Goal: Entertainment & Leisure: Consume media (video, audio)

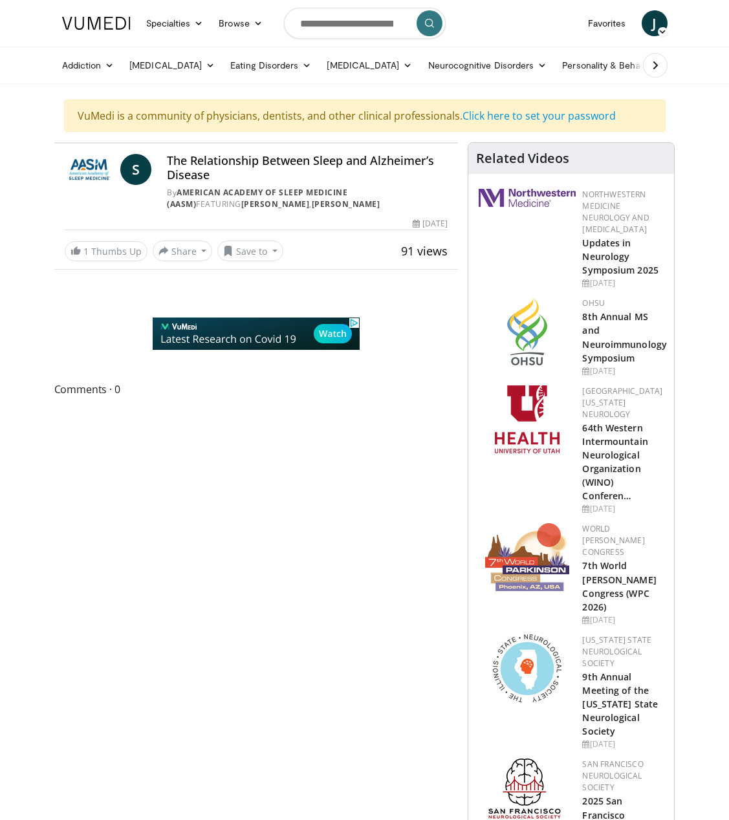
click at [128, 166] on span "S" at bounding box center [135, 169] width 31 height 31
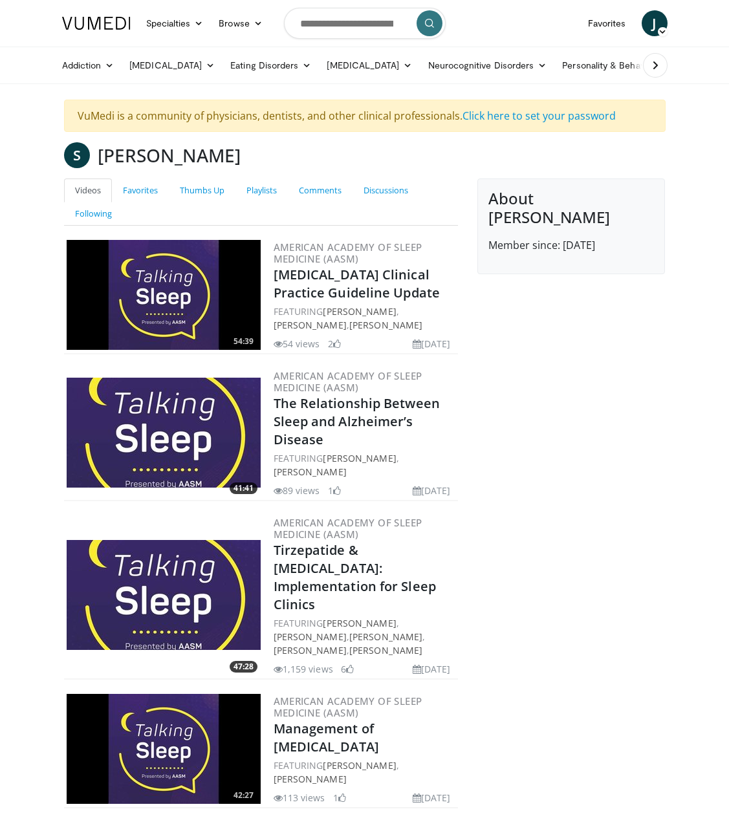
click at [208, 435] on img at bounding box center [164, 433] width 194 height 110
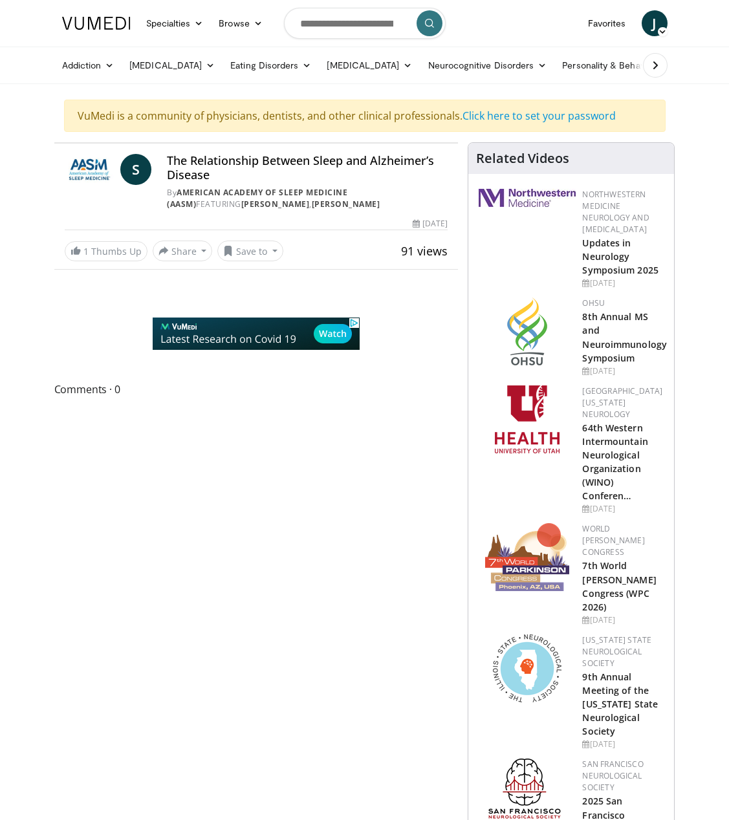
click at [84, 164] on img at bounding box center [90, 169] width 51 height 31
click at [197, 173] on h4 "The Relationship Between Sleep and Alzheimer’s Disease" at bounding box center [307, 168] width 281 height 28
click at [236, 190] on link "American Academy of Sleep Medicine (AASM)" at bounding box center [257, 198] width 181 height 23
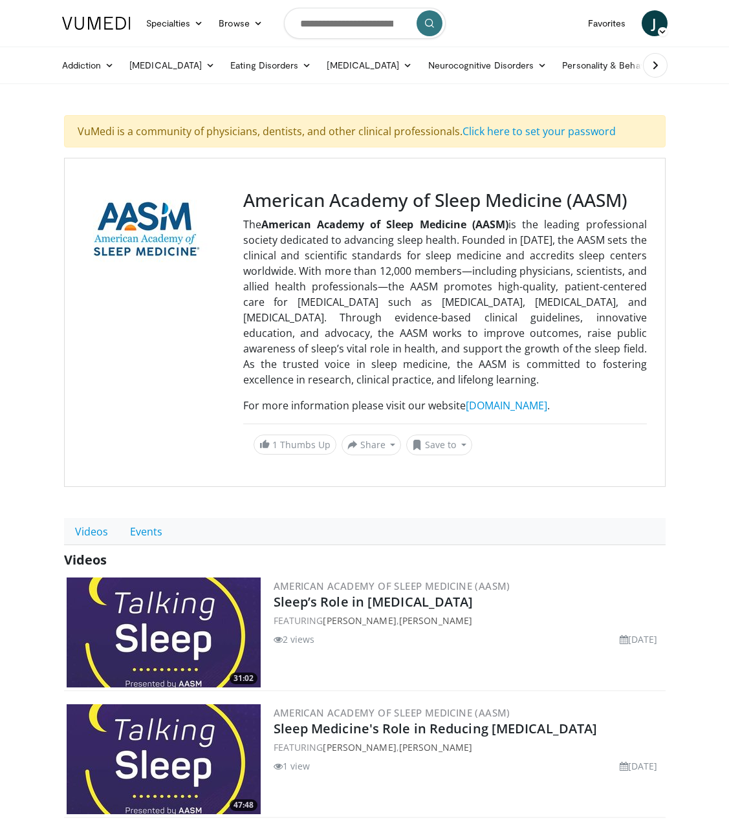
click at [183, 611] on img at bounding box center [164, 633] width 194 height 110
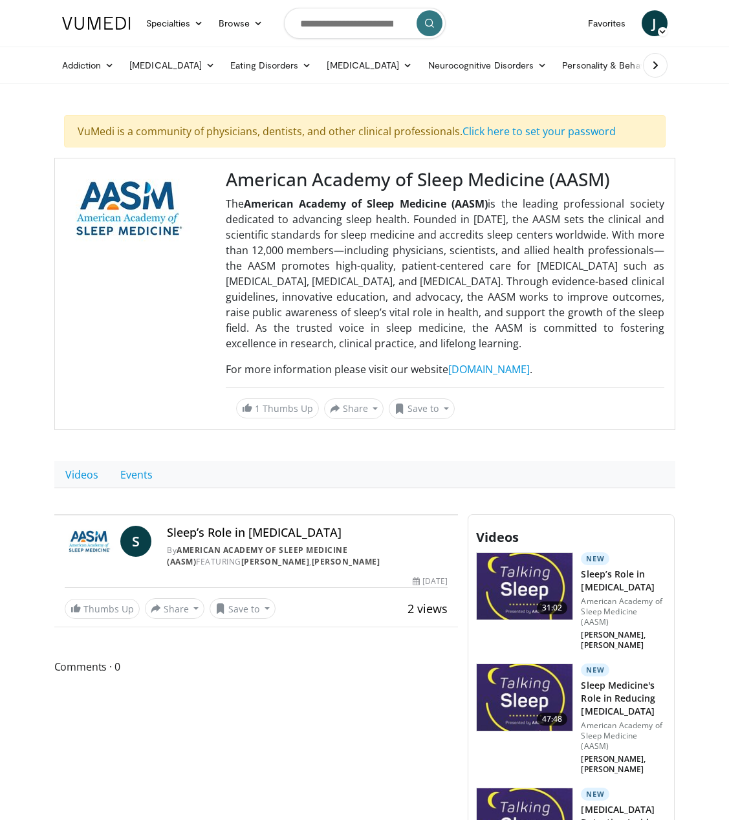
click at [149, 319] on div at bounding box center [145, 294] width 160 height 250
click at [278, 299] on p "The American Academy of Sleep Medicine (AASM) is the leading professional socie…" at bounding box center [445, 273] width 439 height 155
click at [89, 534] on img at bounding box center [90, 541] width 51 height 31
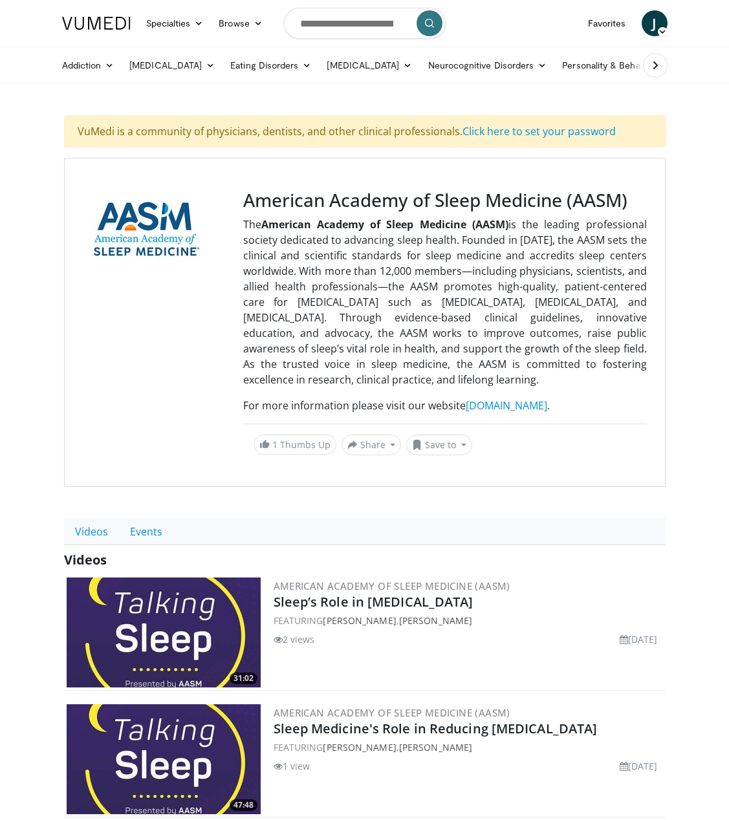
drag, startPoint x: 64, startPoint y: 806, endPoint x: 66, endPoint y: 794, distance: 12.4
click at [64, 806] on div "47:48 American Academy of Sleep Medicine (AASM) Sleep Medicine's Role in Reduci…" at bounding box center [365, 760] width 602 height 116
